Goal: Navigation & Orientation: Go to known website

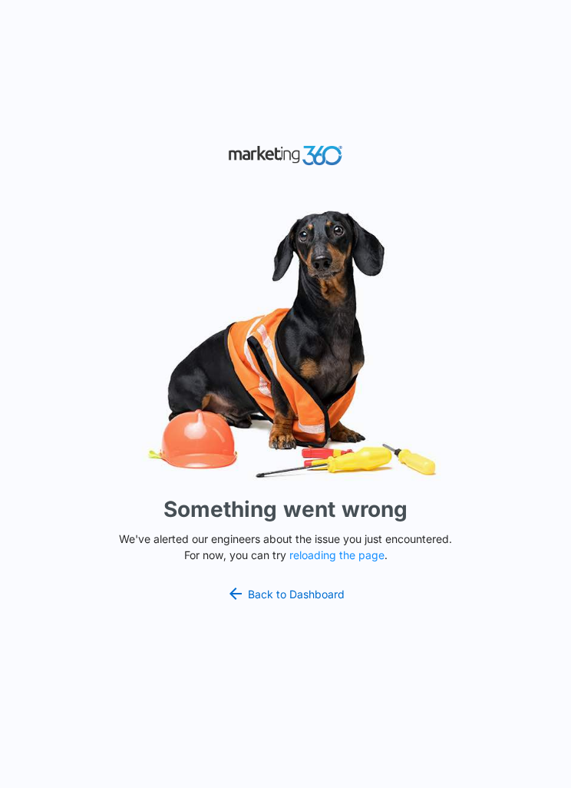
click at [313, 603] on link "Back to Dashboard" at bounding box center [286, 594] width 118 height 18
click at [294, 603] on link "Back to Dashboard" at bounding box center [286, 594] width 118 height 18
click at [340, 562] on button "reloading the page" at bounding box center [337, 555] width 95 height 12
